Goal: Task Accomplishment & Management: Use online tool/utility

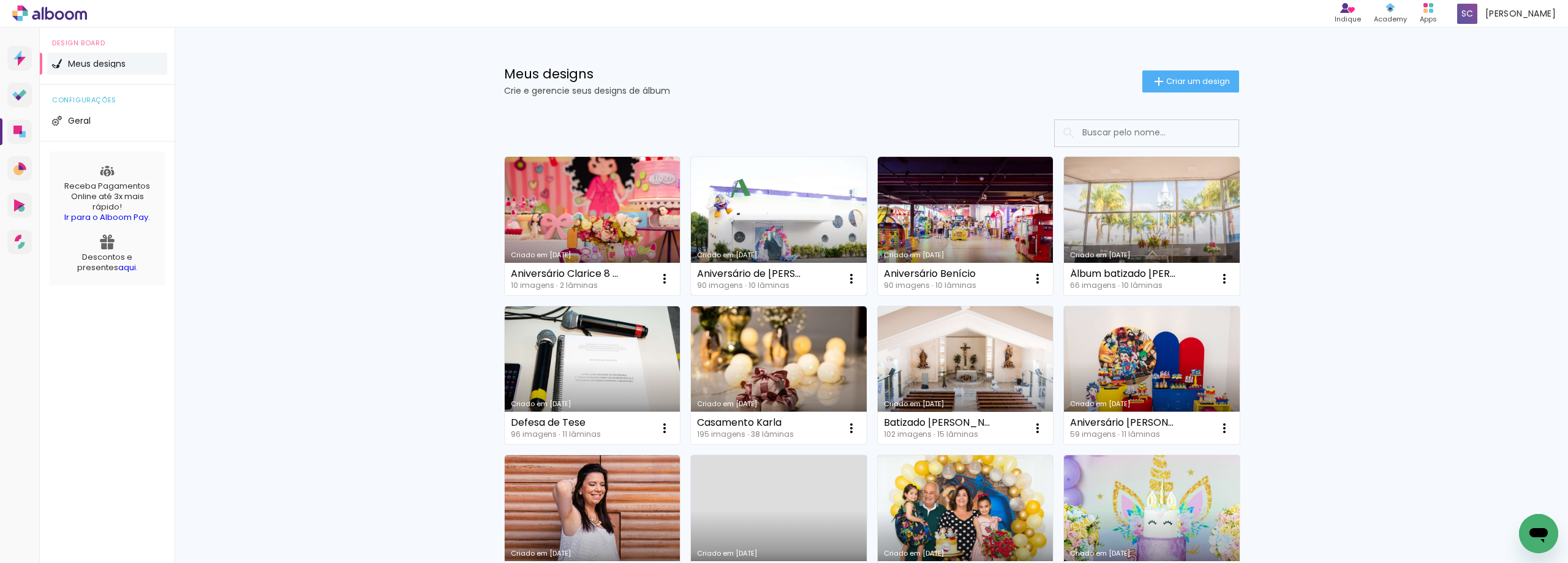
click at [773, 207] on link "Criado em [DATE]" at bounding box center [778, 226] width 176 height 139
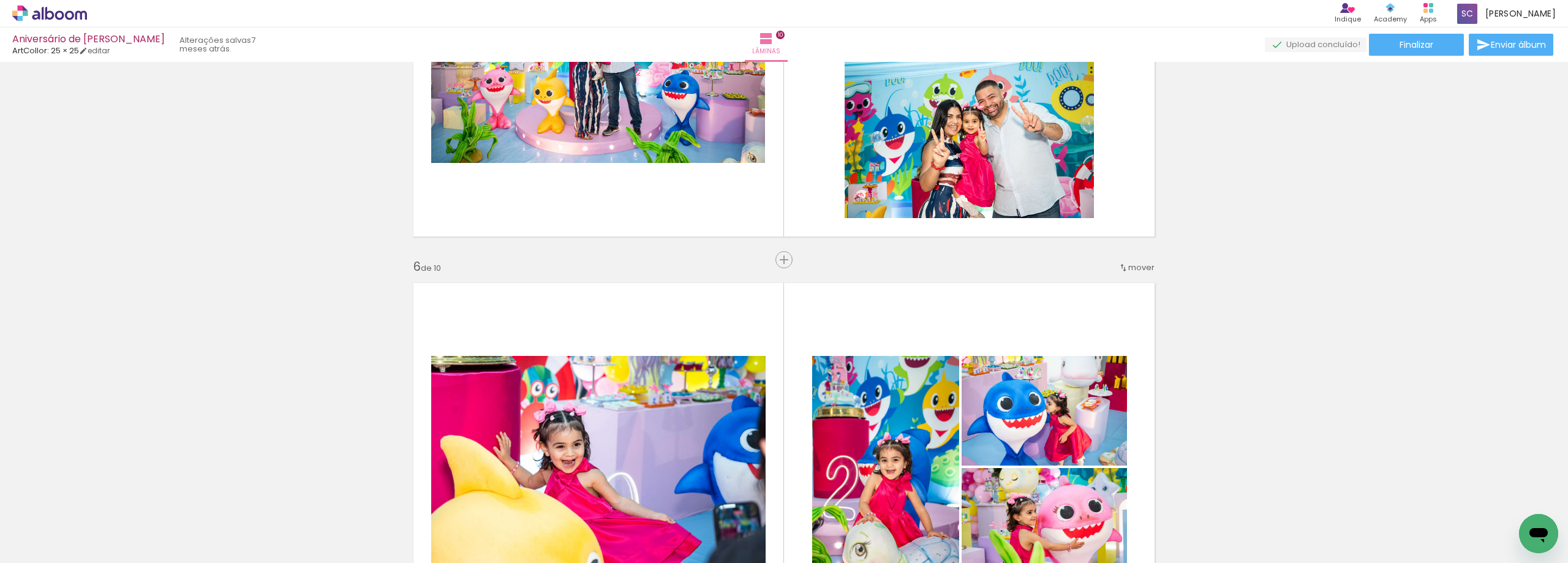
scroll to position [2145, 0]
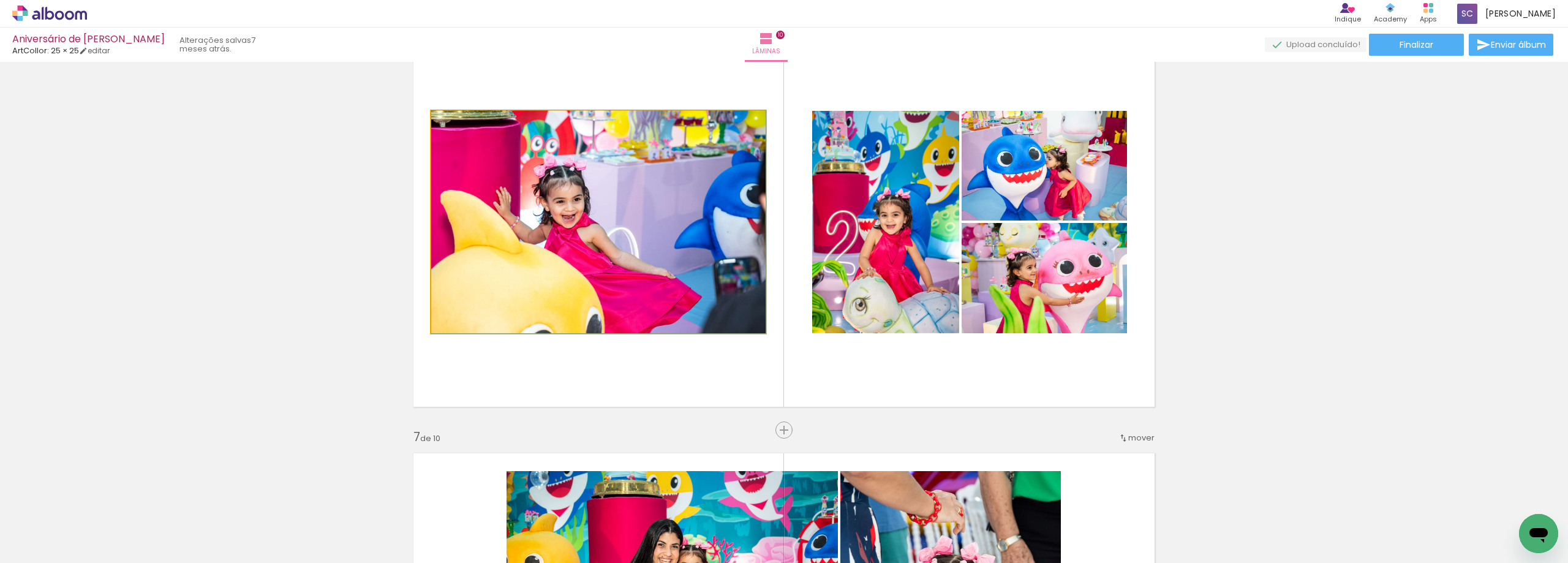
click at [632, 218] on quentale-photo at bounding box center [599, 222] width 334 height 223
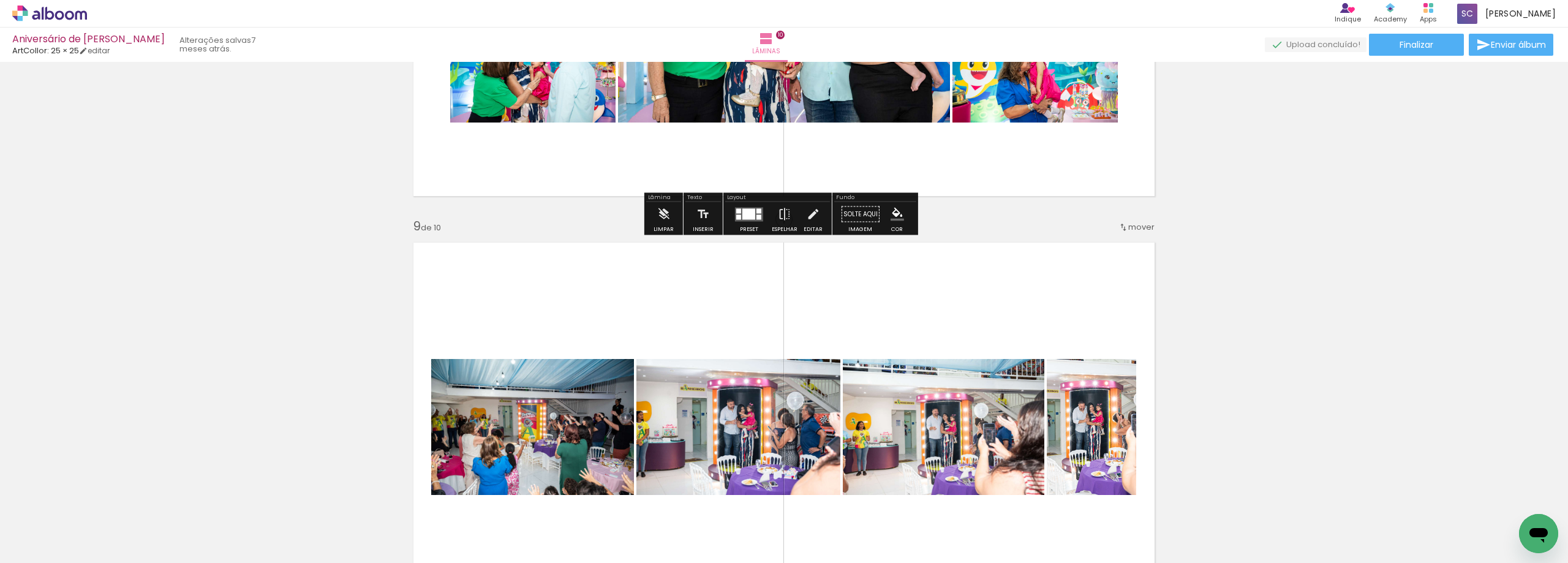
scroll to position [3371, 0]
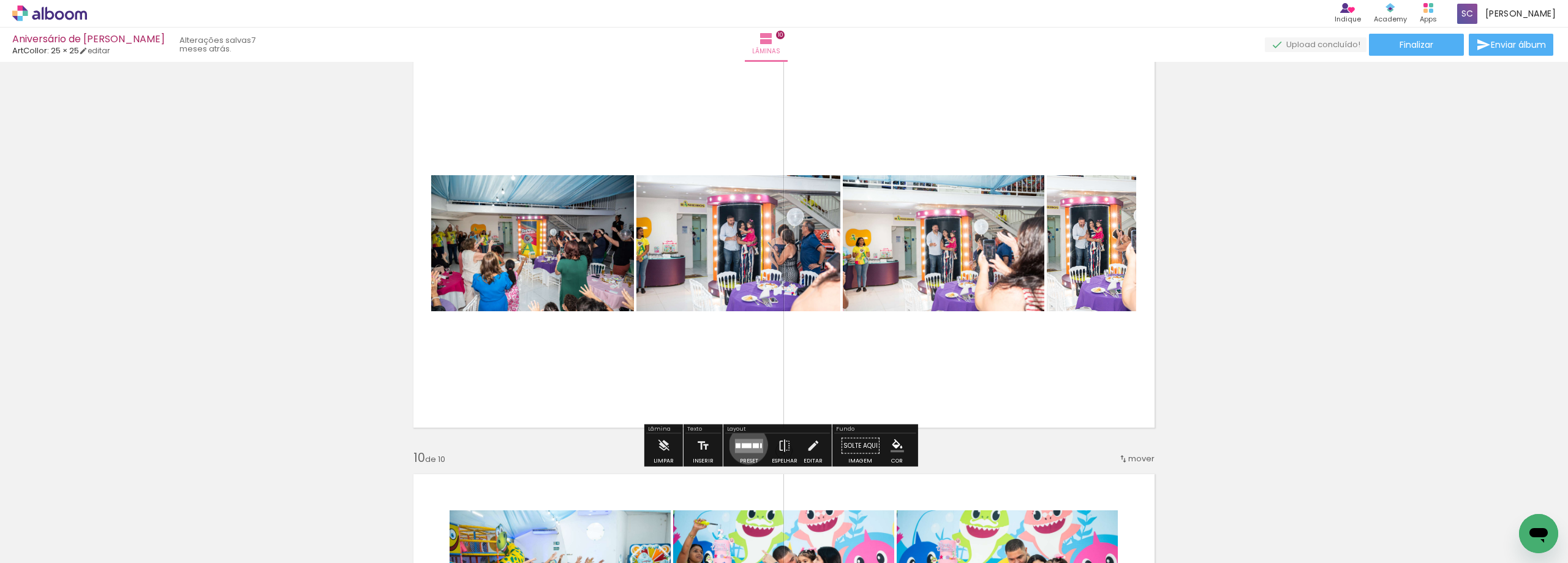
click at [745, 445] on div at bounding box center [747, 445] width 10 height 5
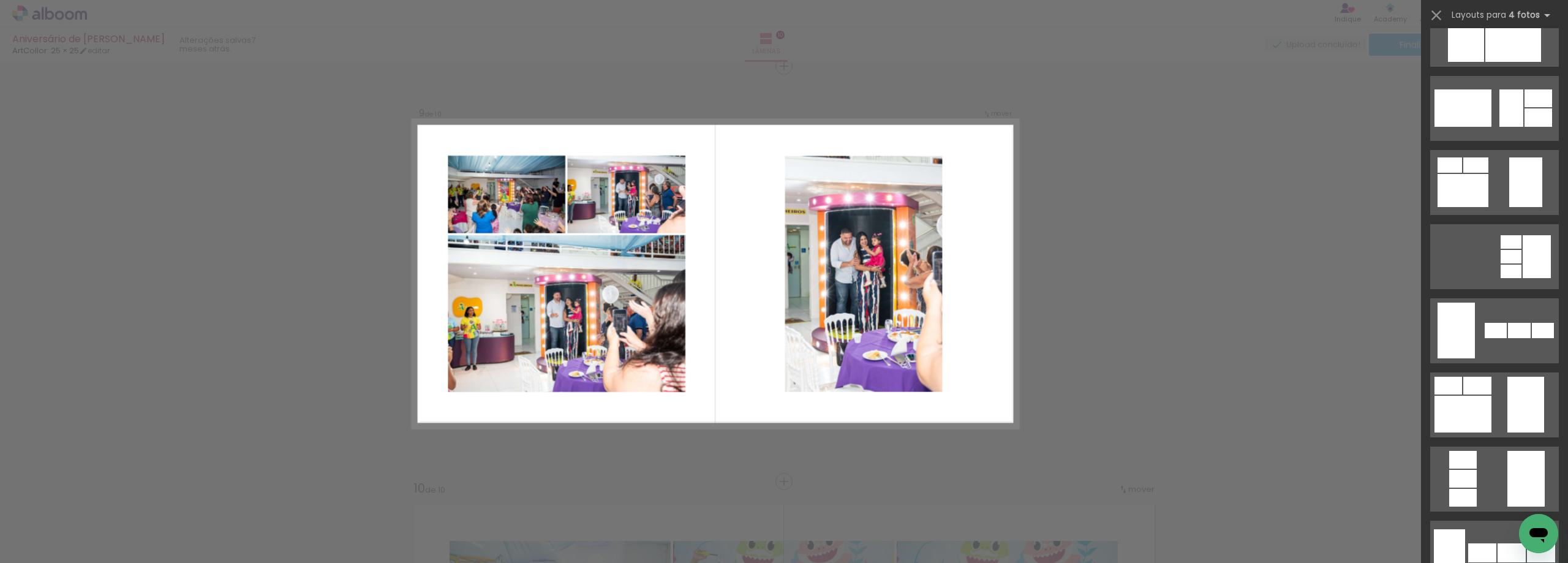
scroll to position [368, 0]
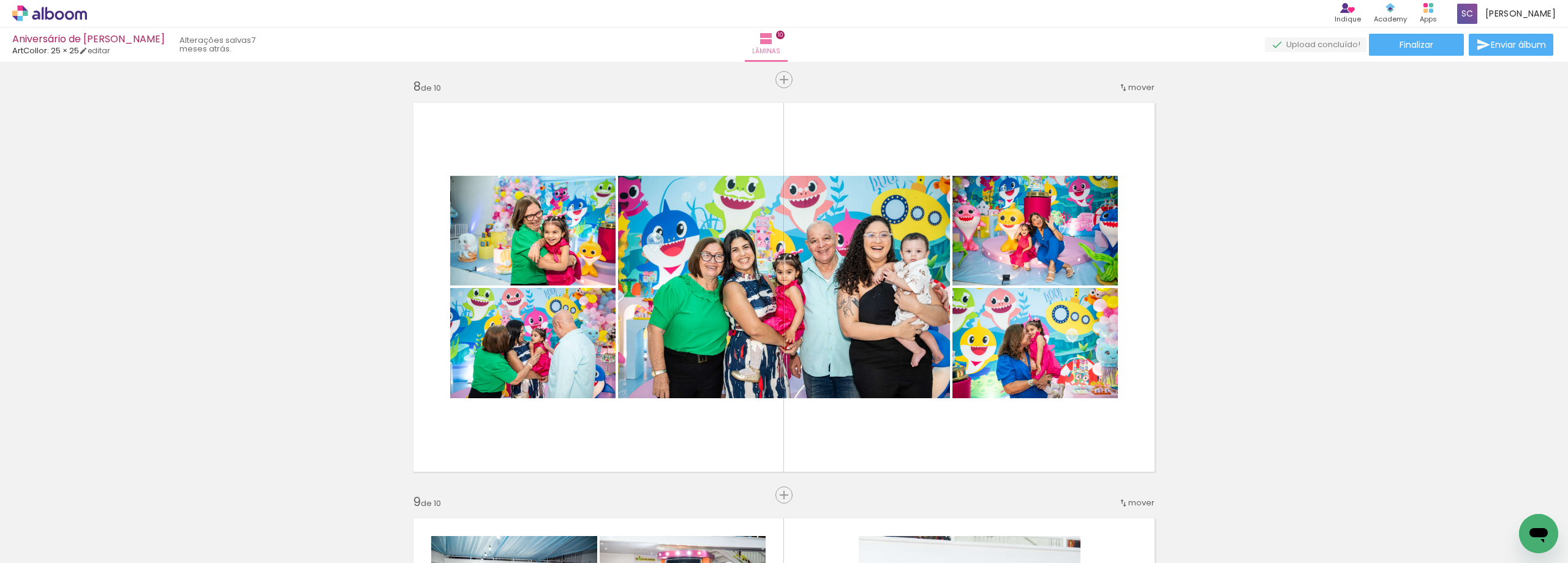
scroll to position [2727, 0]
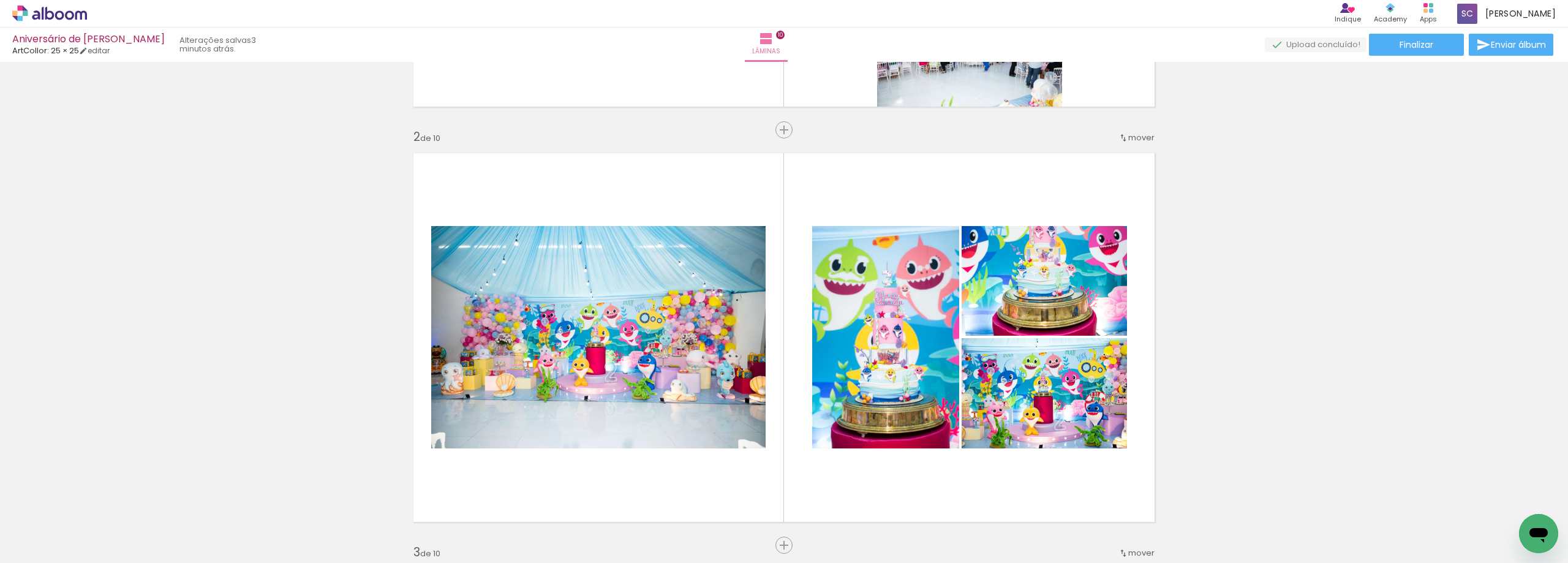
scroll to position [490, 0]
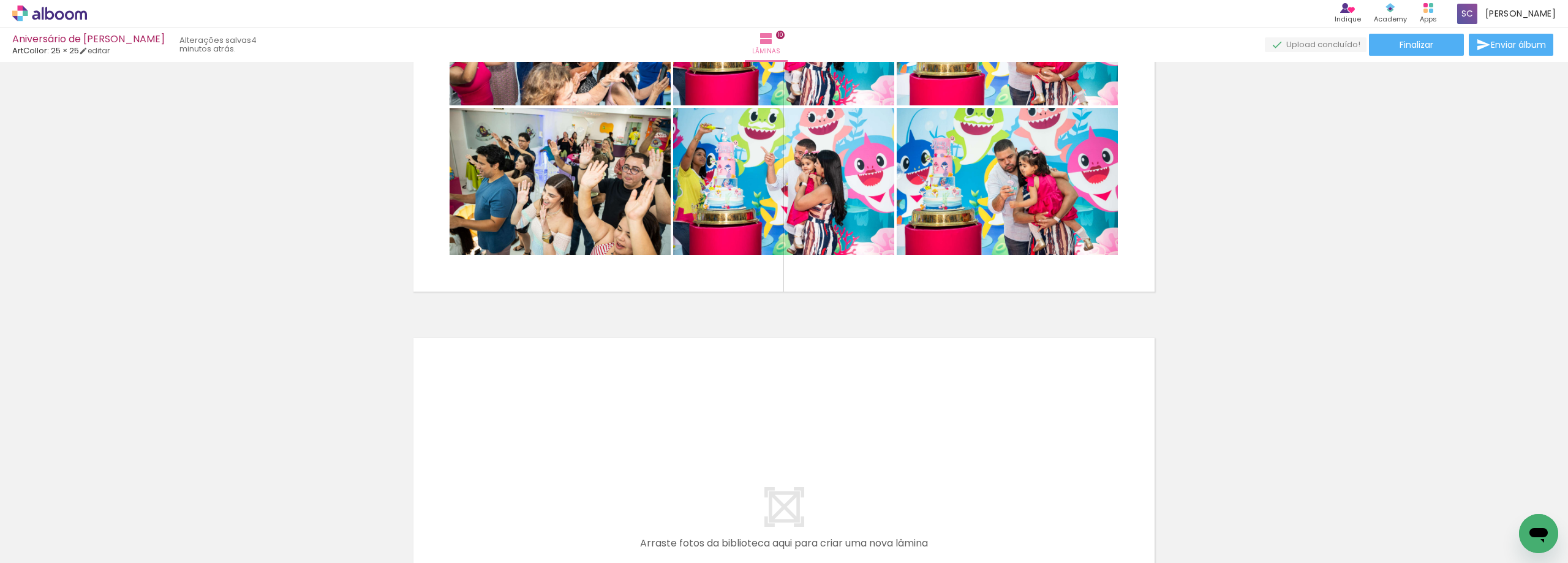
scroll to position [3800, 0]
